Goal: Information Seeking & Learning: Learn about a topic

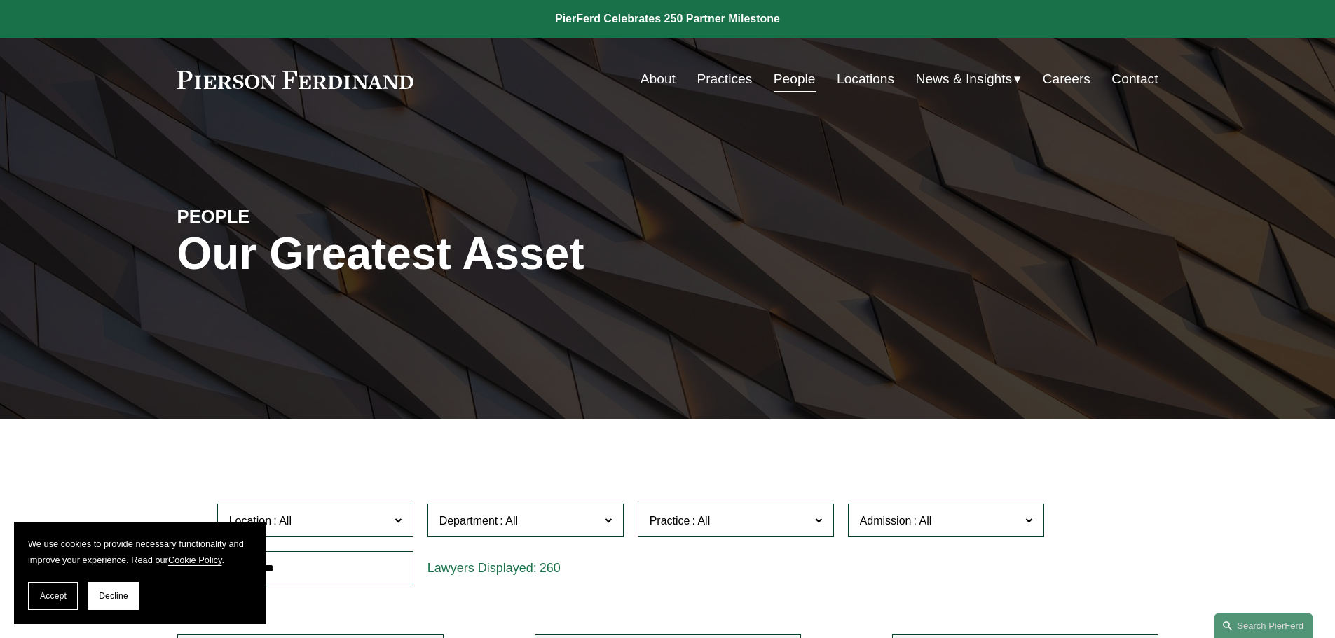
click at [716, 83] on link "Practices" at bounding box center [724, 79] width 55 height 27
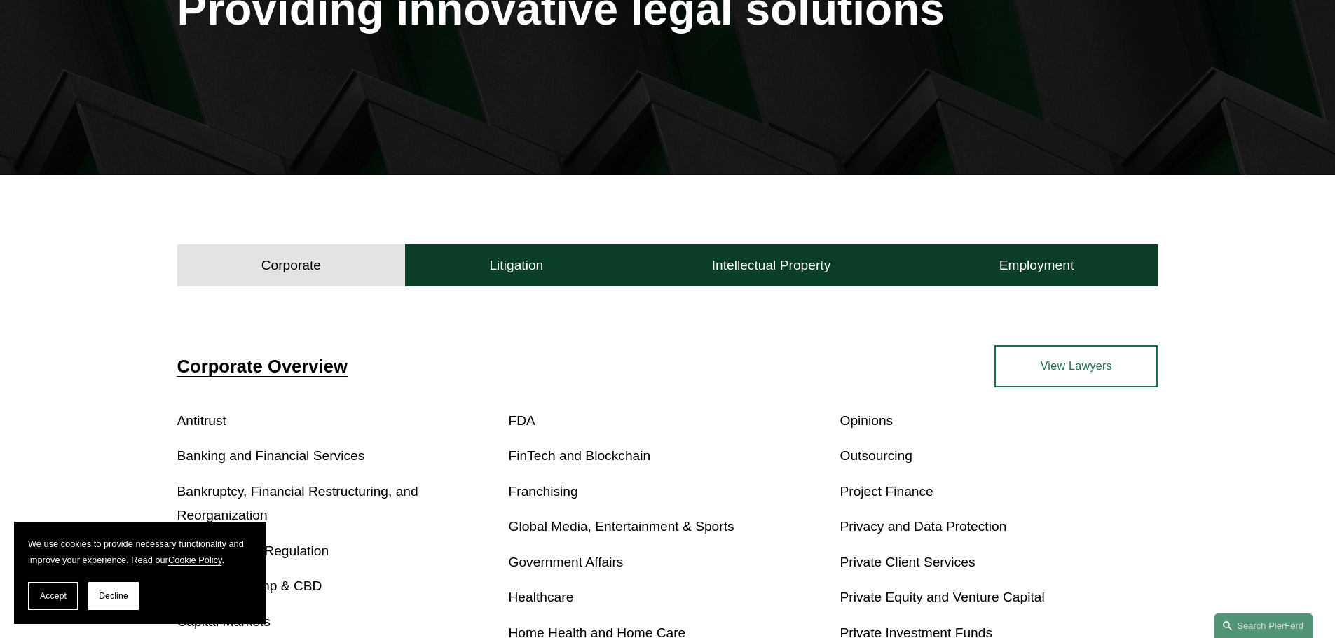
scroll to position [491, 0]
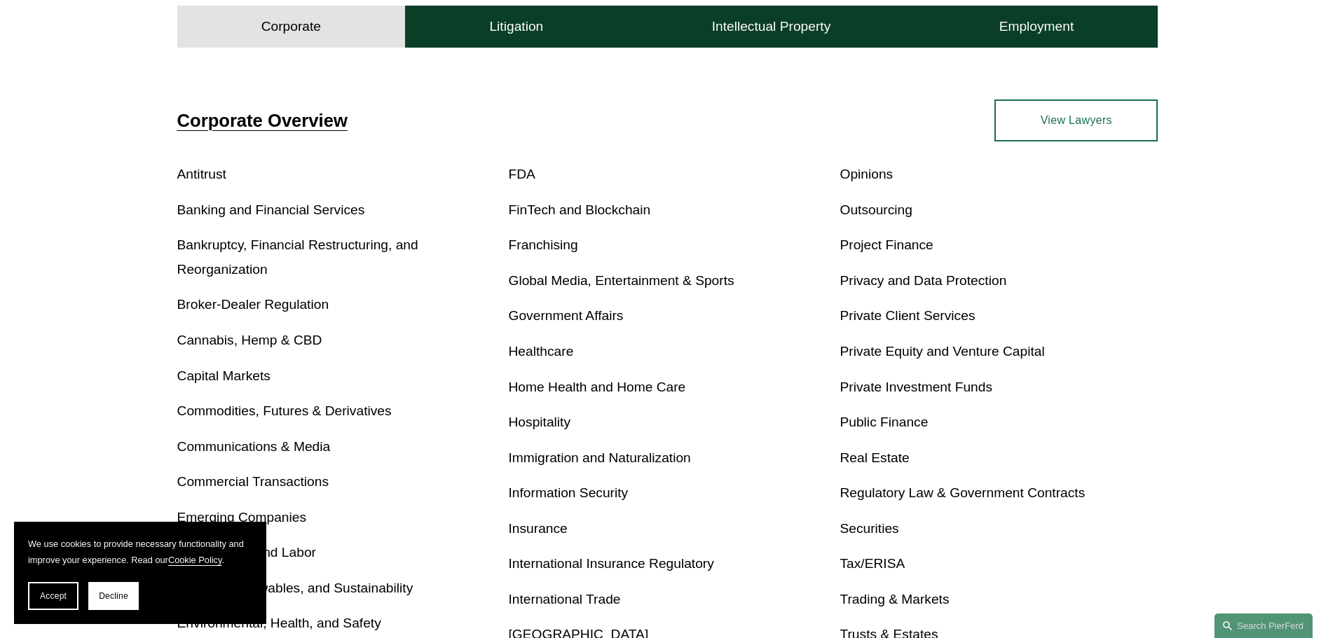
click at [643, 459] on link "Immigration and Naturalization" at bounding box center [600, 458] width 182 height 15
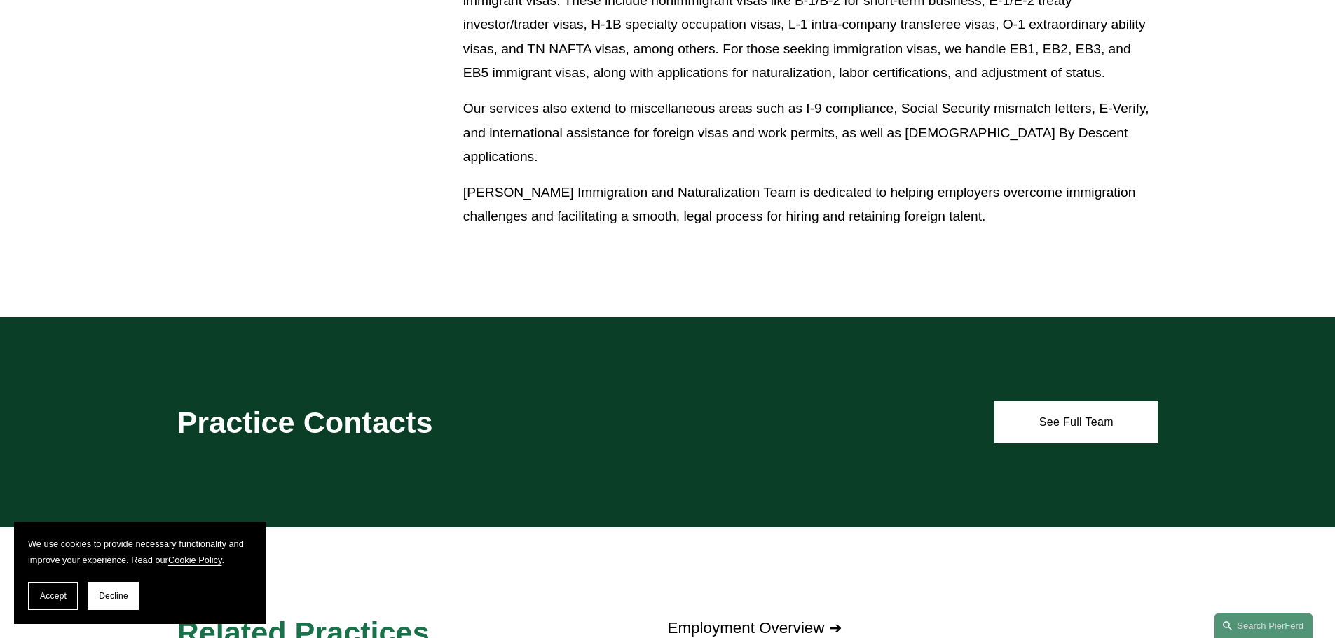
scroll to position [911, 0]
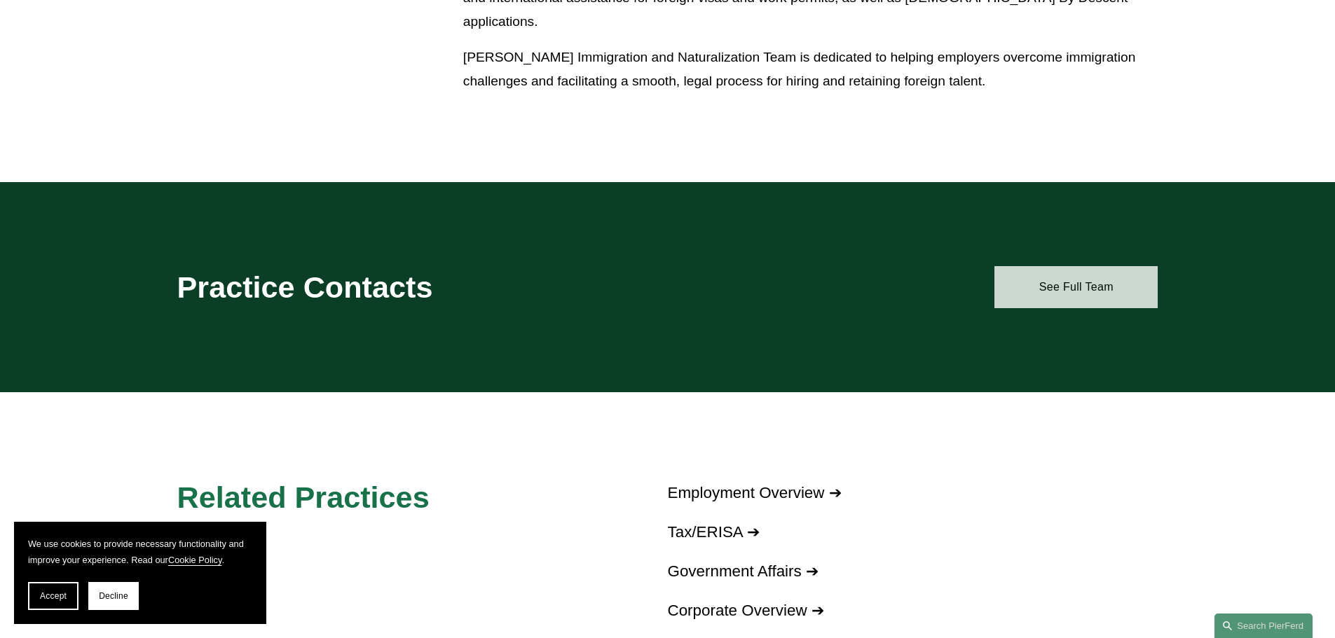
click at [1082, 273] on link "See Full Team" at bounding box center [1075, 287] width 163 height 42
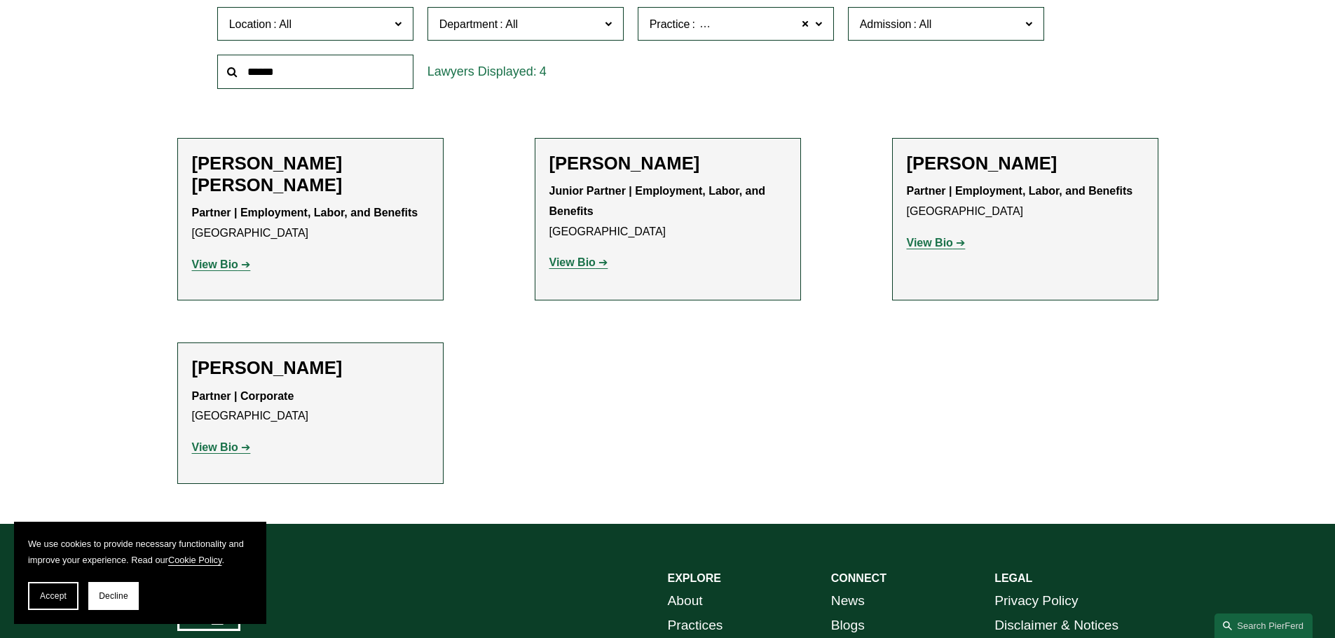
scroll to position [631, 0]
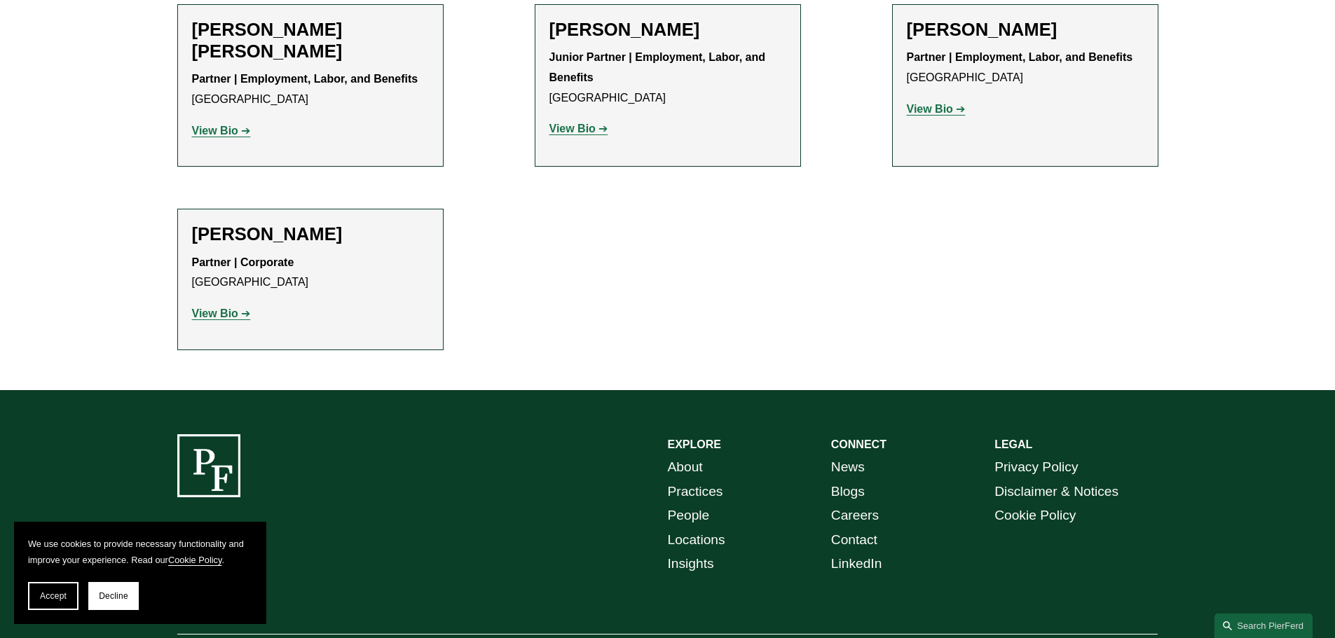
click at [220, 131] on strong "View Bio" at bounding box center [215, 131] width 46 height 12
click at [577, 128] on strong "View Bio" at bounding box center [572, 129] width 46 height 12
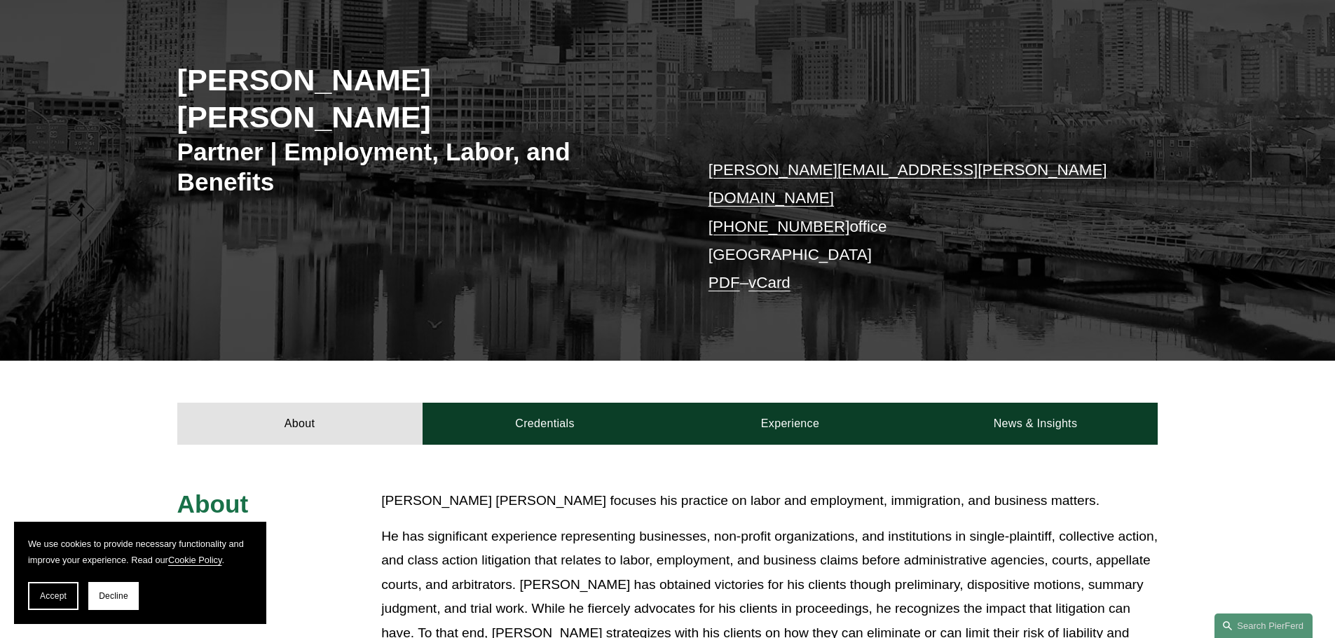
scroll to position [350, 0]
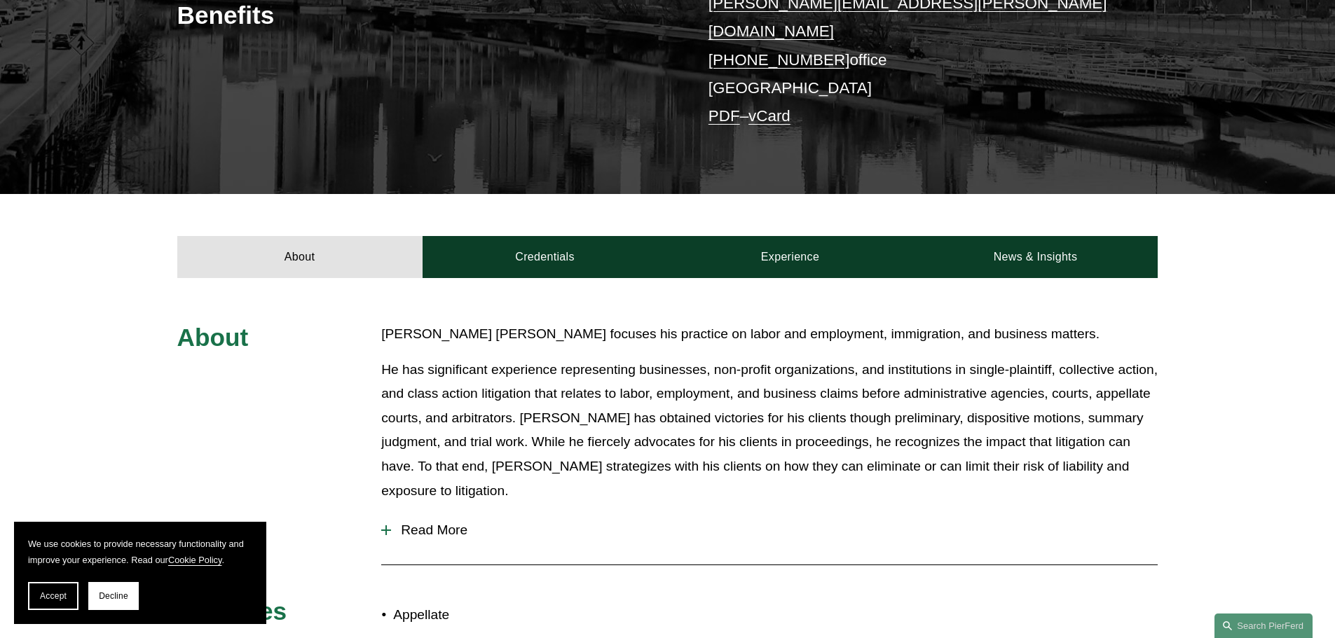
click at [388, 526] on div at bounding box center [386, 531] width 10 height 10
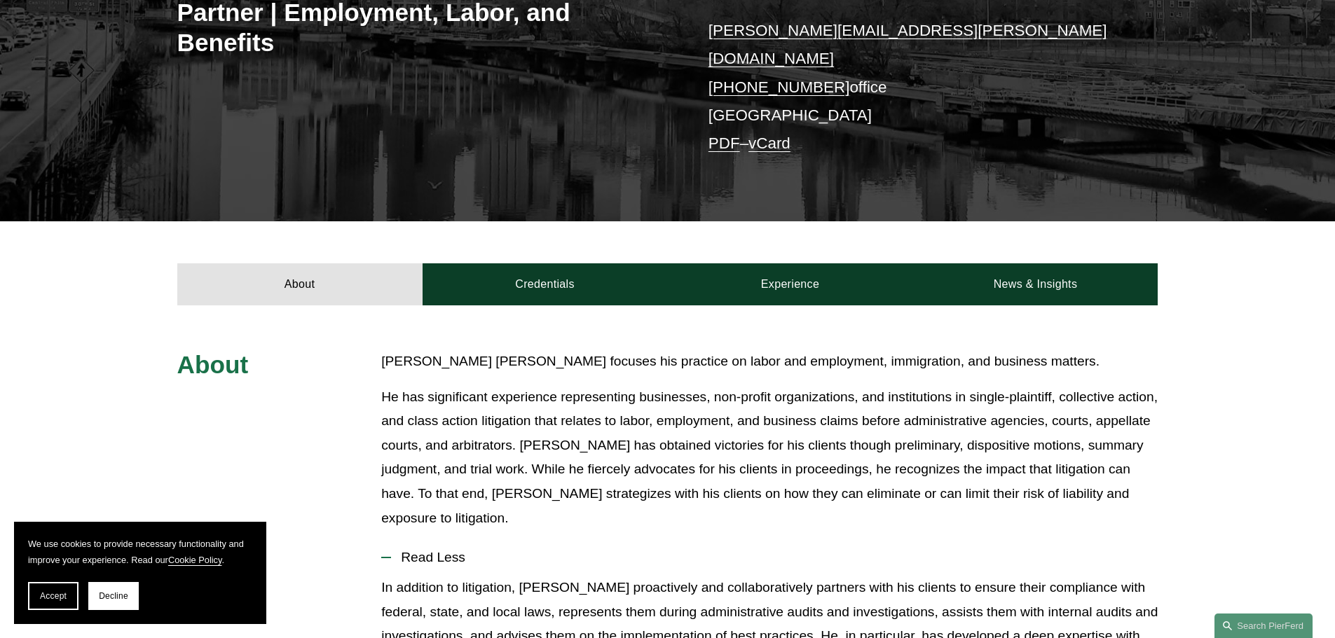
scroll to position [140, 0]
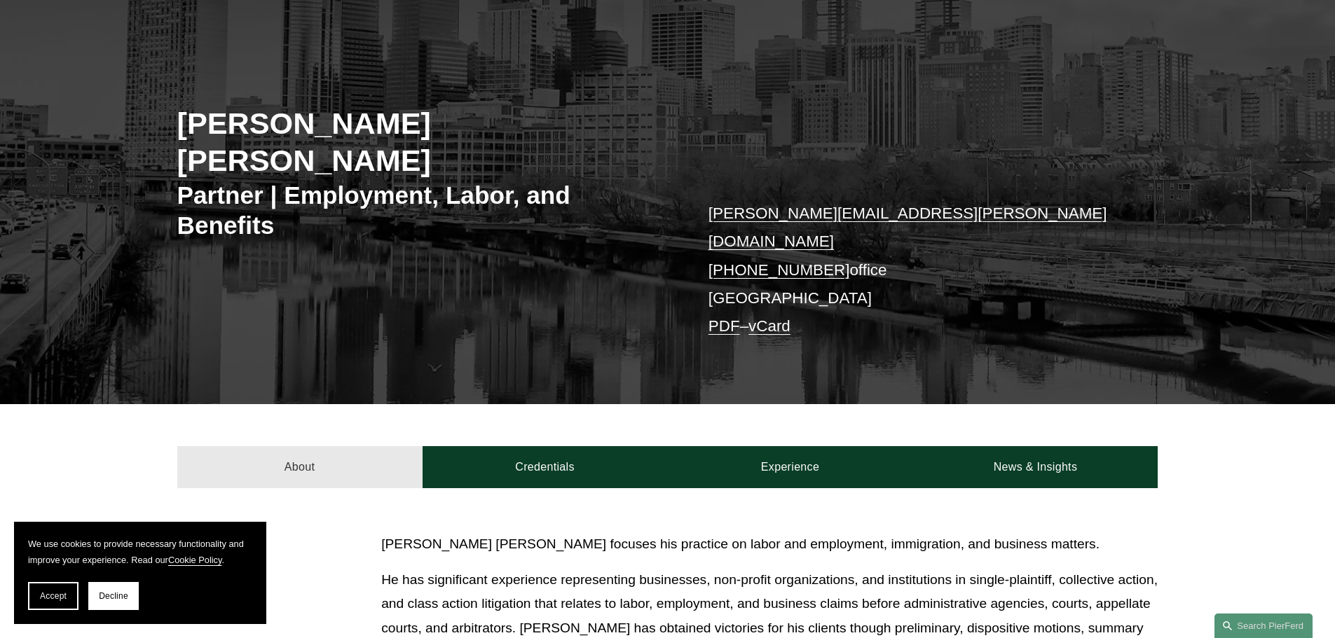
click at [357, 446] on link "About" at bounding box center [299, 467] width 245 height 42
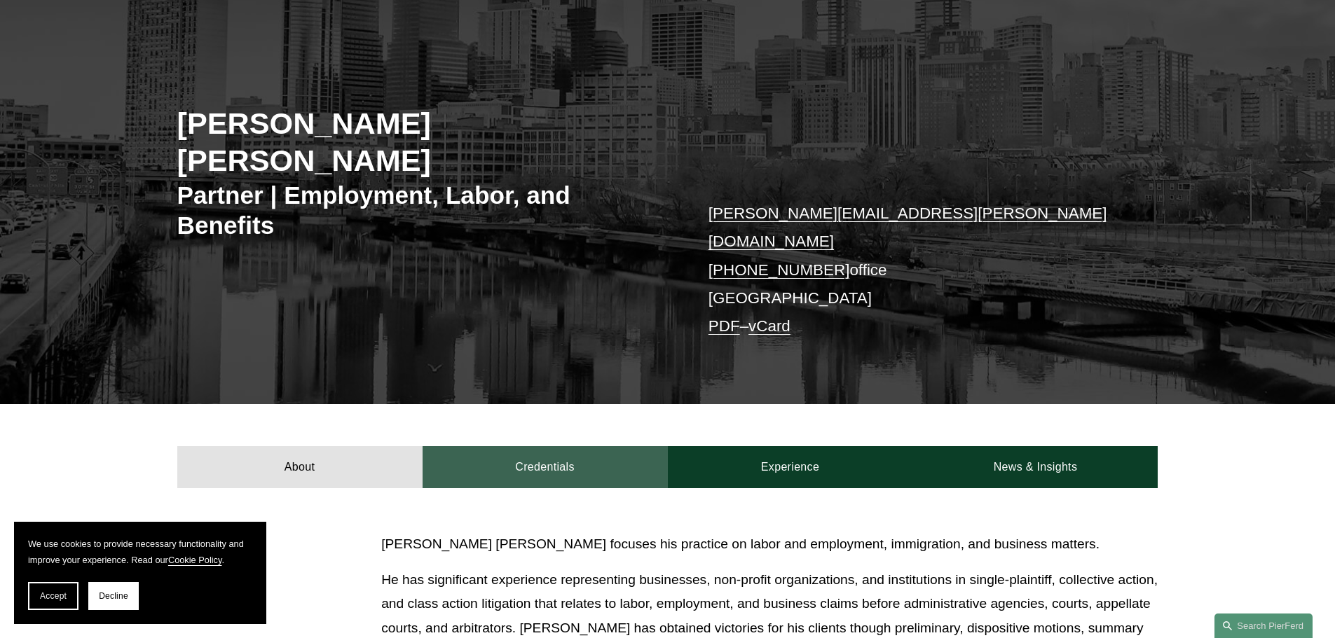
click at [484, 446] on link "Credentials" at bounding box center [545, 467] width 245 height 42
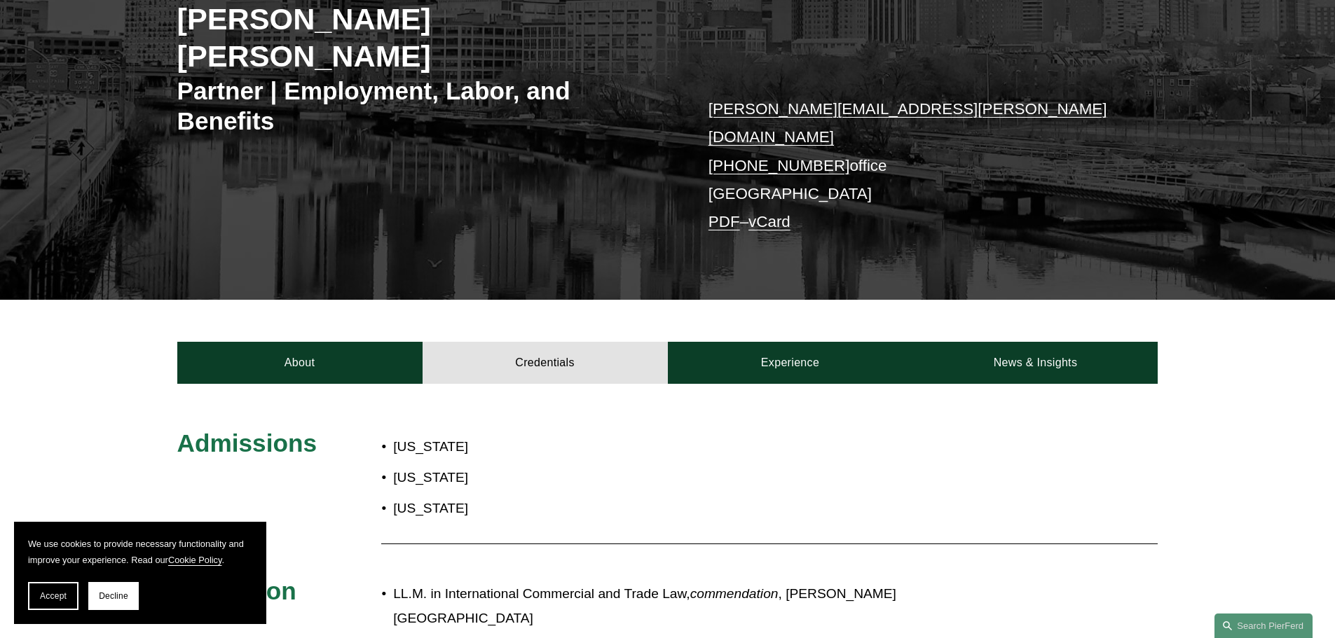
scroll to position [0, 0]
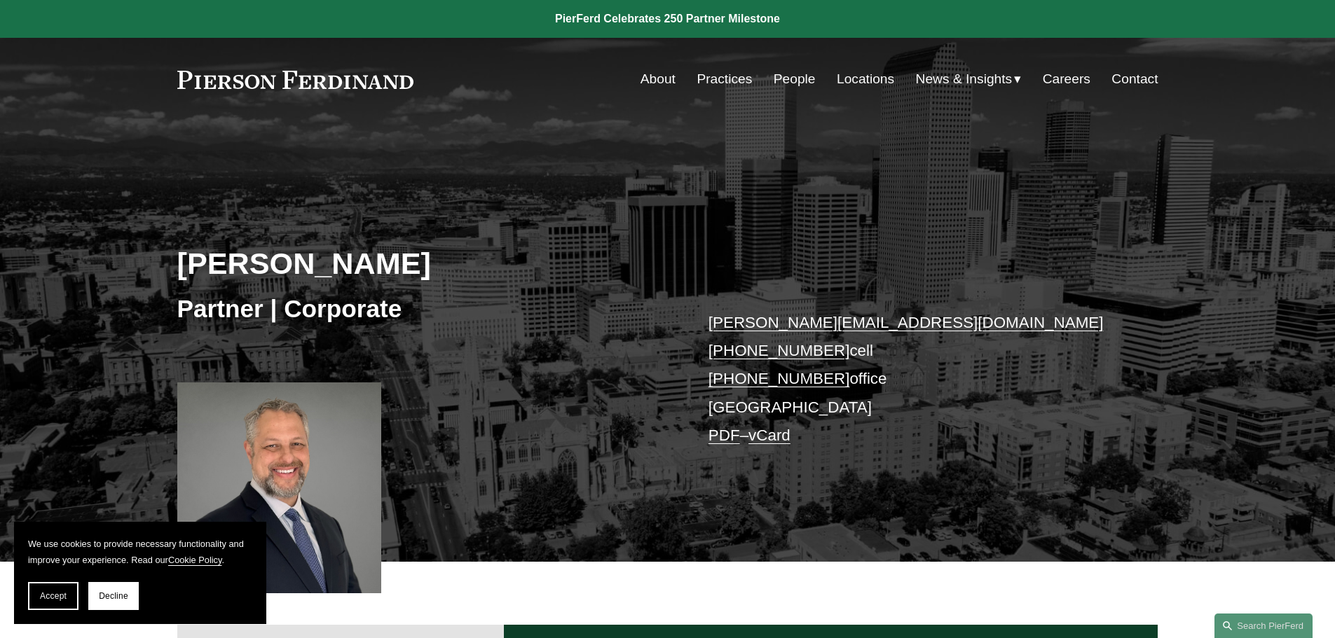
scroll to position [491, 0]
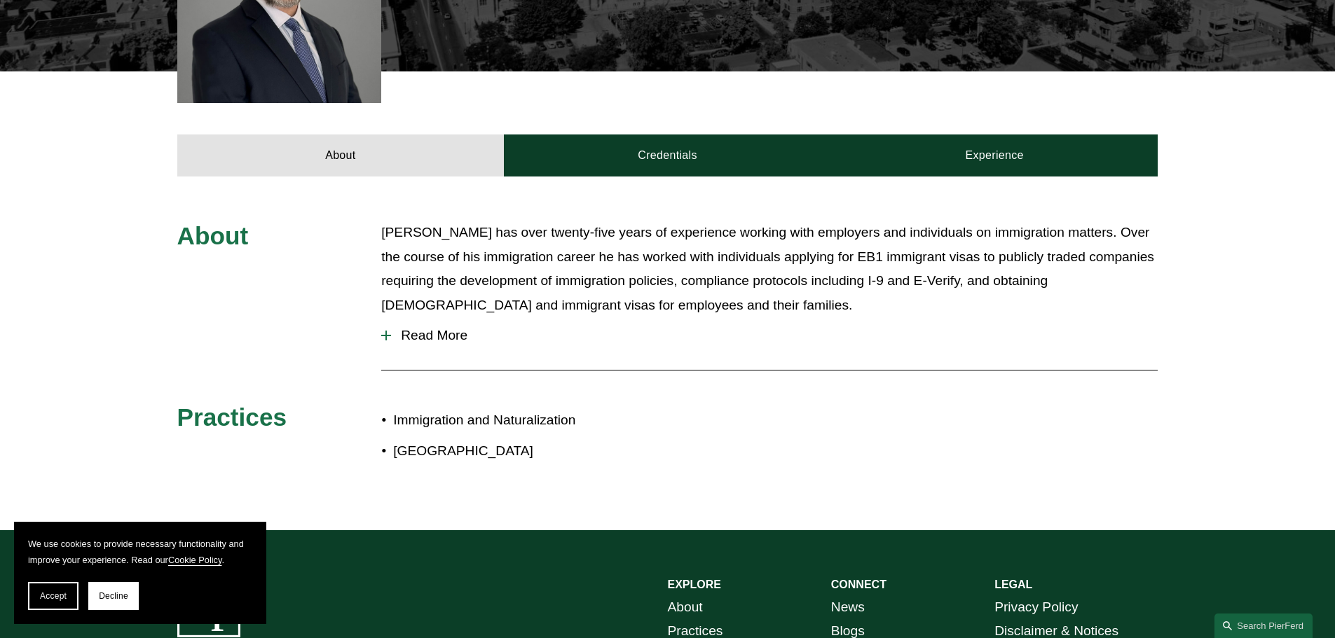
click at [785, 339] on span "Read More" at bounding box center [774, 335] width 767 height 15
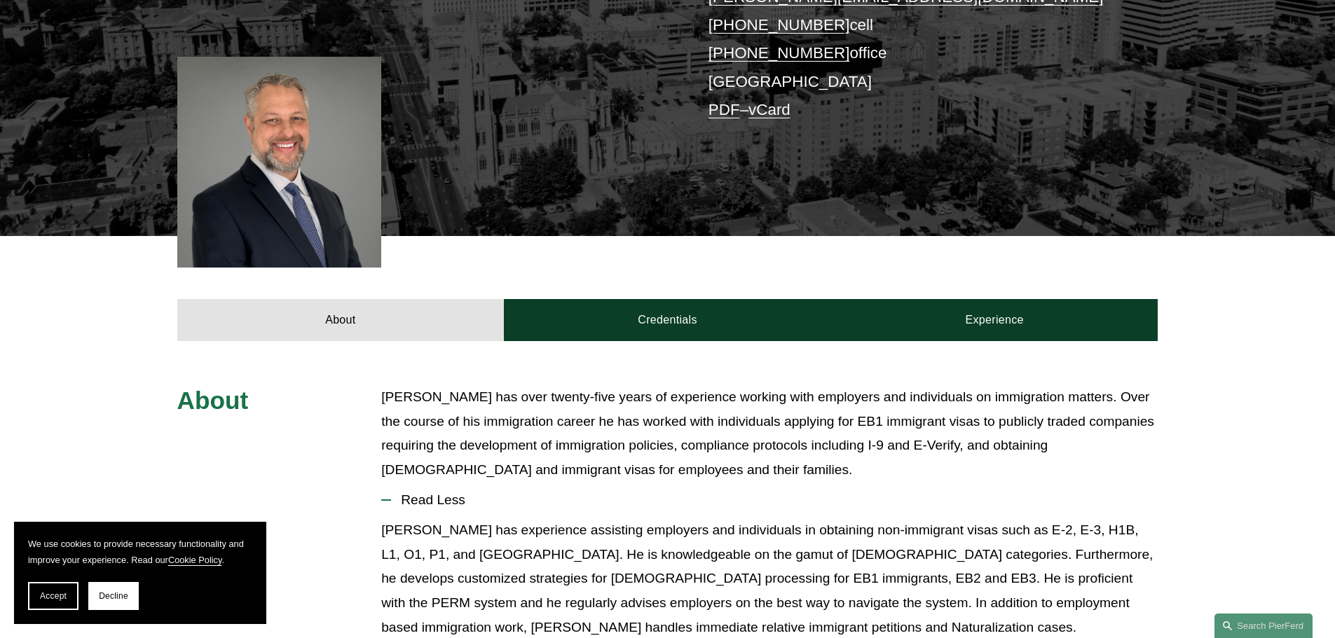
scroll to position [140, 0]
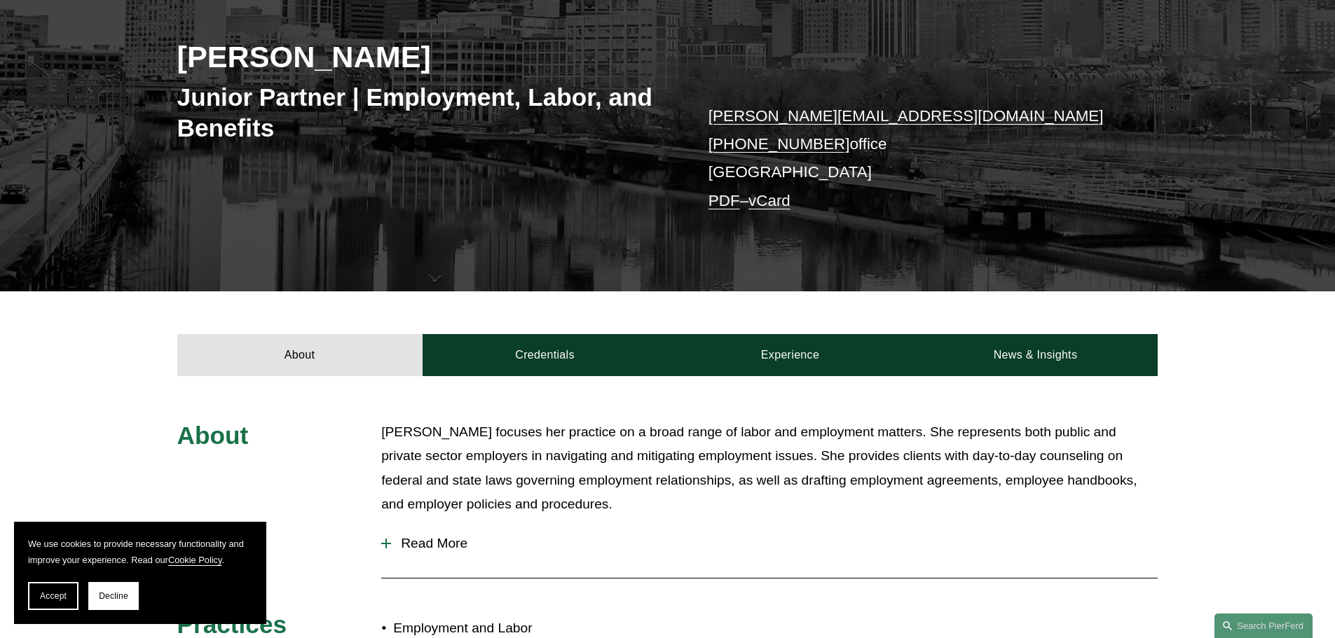
scroll to position [280, 0]
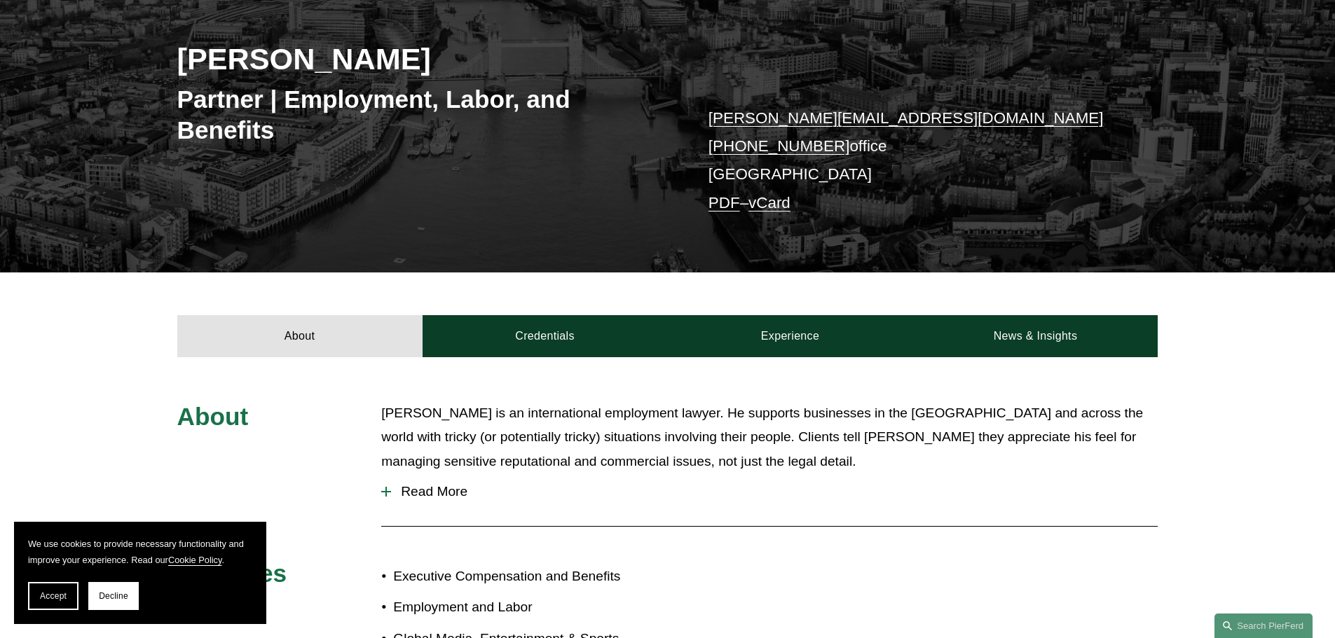
scroll to position [350, 0]
